Goal: Task Accomplishment & Management: Use online tool/utility

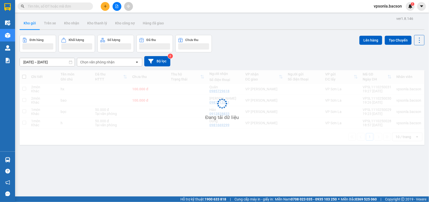
click at [117, 7] on icon "file-add" at bounding box center [117, 7] width 4 height 4
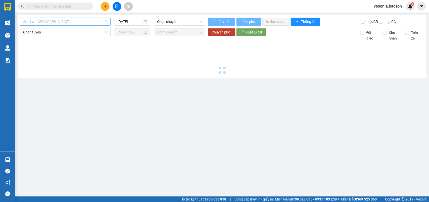
click at [56, 23] on span "Sơn La - [GEOGRAPHIC_DATA]" at bounding box center [65, 22] width 85 height 8
type input "[DATE]"
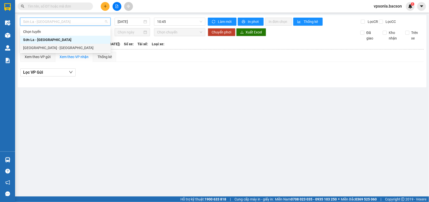
click at [35, 47] on div "[GEOGRAPHIC_DATA] - [GEOGRAPHIC_DATA]" at bounding box center [65, 48] width 85 height 6
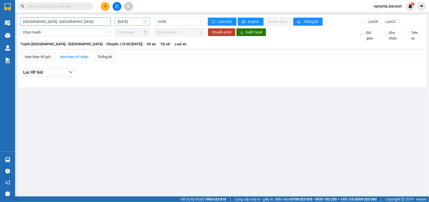
click at [146, 22] on div "[DATE]" at bounding box center [132, 22] width 29 height 6
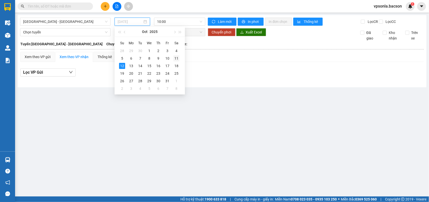
click at [176, 58] on div "11" at bounding box center [177, 58] width 6 height 6
type input "[DATE]"
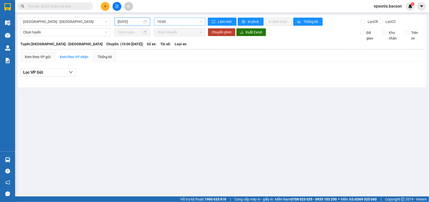
click at [185, 20] on span "10:00" at bounding box center [179, 22] width 45 height 8
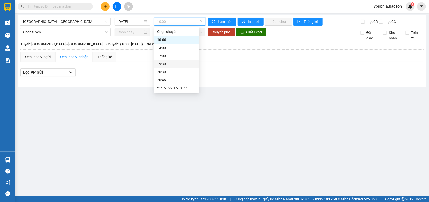
scroll to position [16, 0]
click at [167, 87] on div "23:00 - 29H-513.77" at bounding box center [176, 89] width 39 height 6
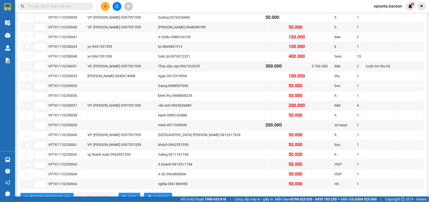
scroll to position [421, 0]
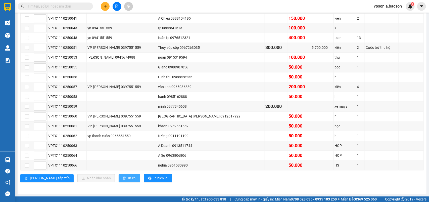
click at [128, 179] on span "In DS" at bounding box center [132, 179] width 8 height 6
